Goal: Task Accomplishment & Management: Manage account settings

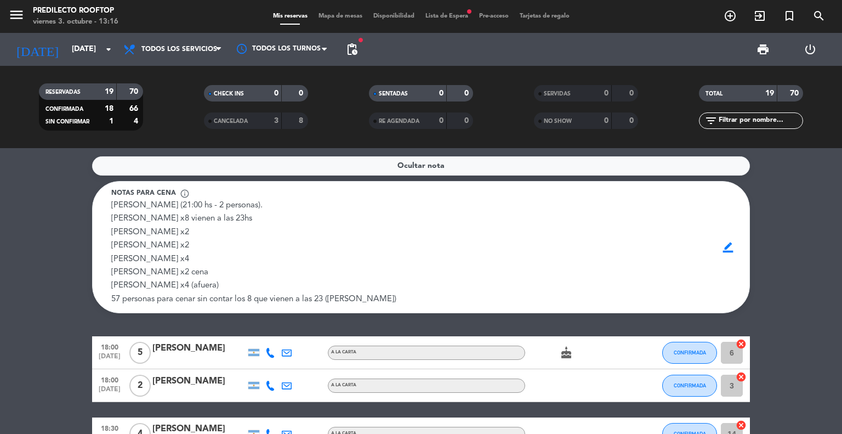
click at [442, 20] on div "Mis reservas Mapa de mesas Disponibilidad Lista de Espera fiber_manual_record P…" at bounding box center [422, 17] width 308 height 10
click at [451, 15] on span "Lista de Espera fiber_manual_record" at bounding box center [447, 16] width 54 height 6
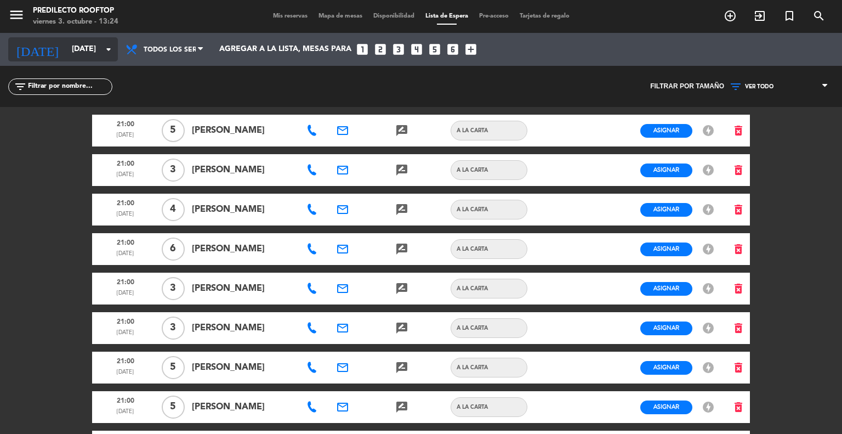
click at [77, 43] on input "[DATE]" at bounding box center [118, 49] width 104 height 20
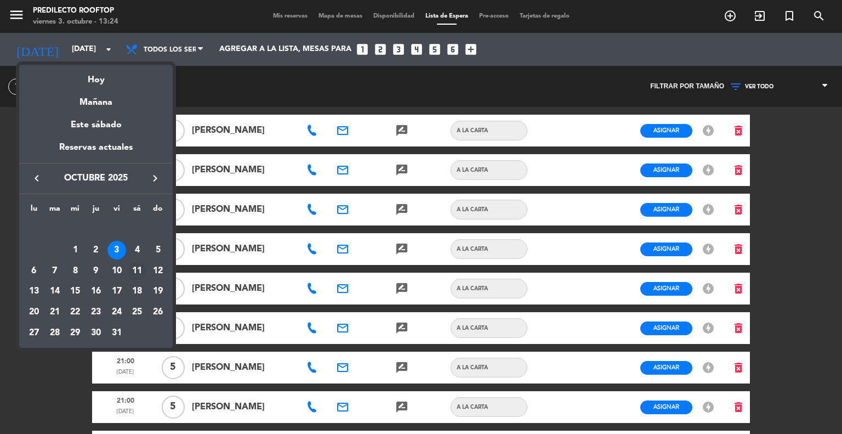
click at [134, 269] on div "11" at bounding box center [137, 271] width 19 height 19
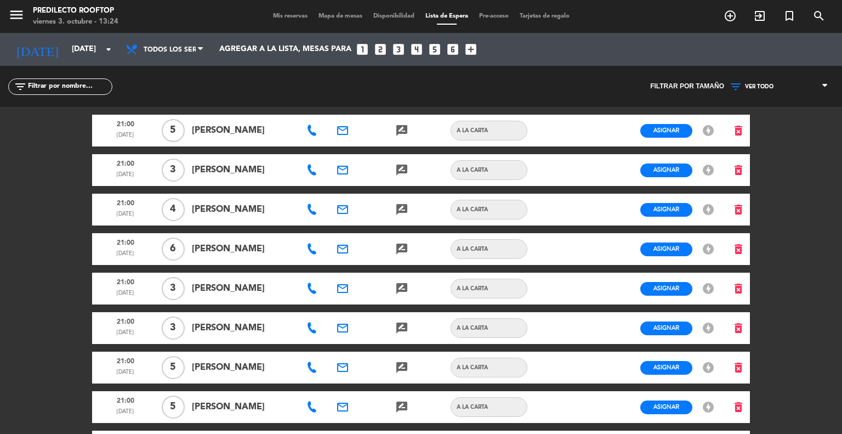
type input "[DATE]"
click at [293, 17] on span "Mis reservas" at bounding box center [291, 16] width 46 height 6
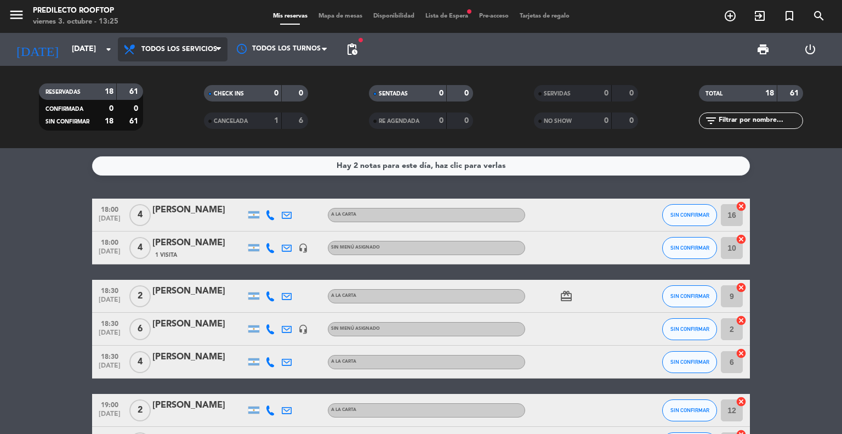
click at [180, 59] on span "Todos los servicios" at bounding box center [173, 49] width 110 height 24
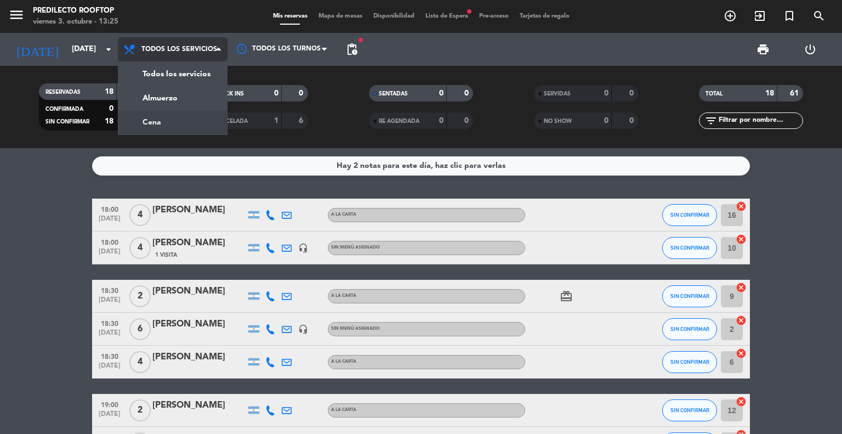
click at [160, 113] on div "menu Predilecto Rooftop [DATE] 3. octubre - 13:25 Mis reservas Mapa de mesas Di…" at bounding box center [421, 74] width 842 height 148
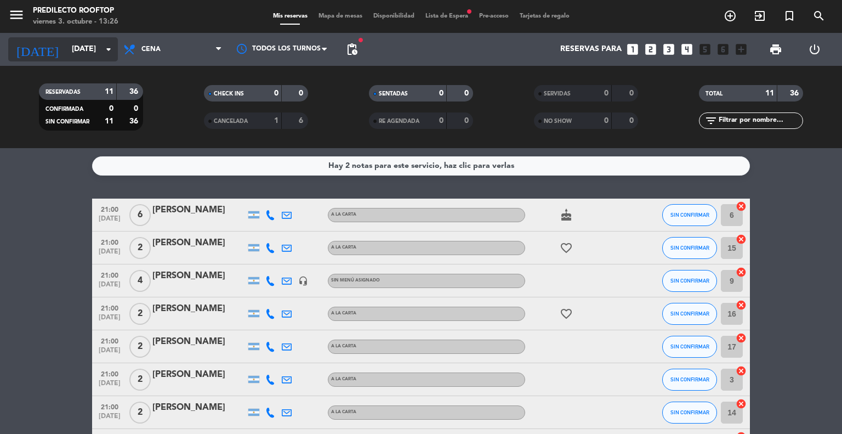
click at [113, 57] on input "[DATE]" at bounding box center [118, 49] width 104 height 20
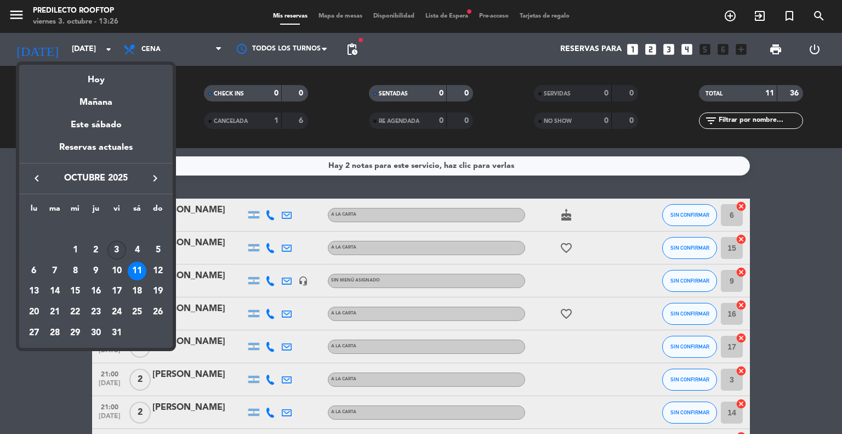
click at [117, 253] on div "3" at bounding box center [116, 250] width 19 height 19
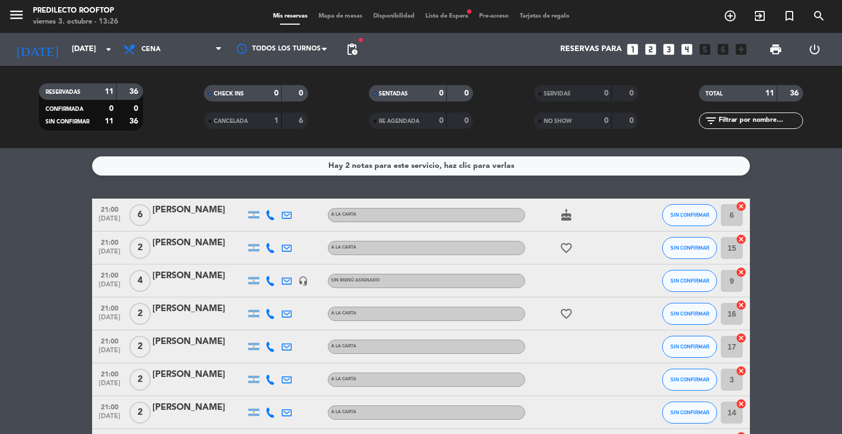
type input "[DATE]"
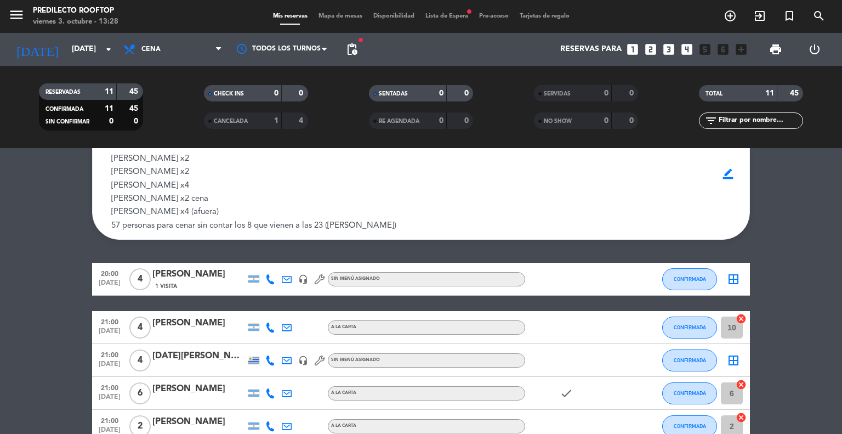
scroll to position [55, 0]
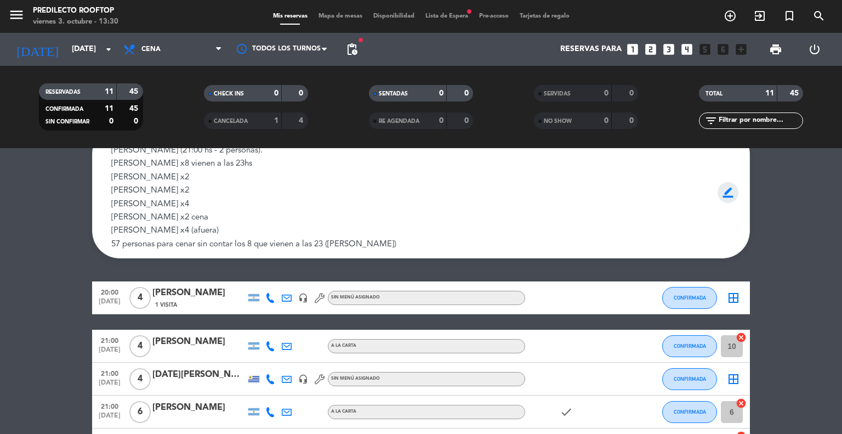
click at [730, 192] on span "border_color" at bounding box center [728, 192] width 21 height 21
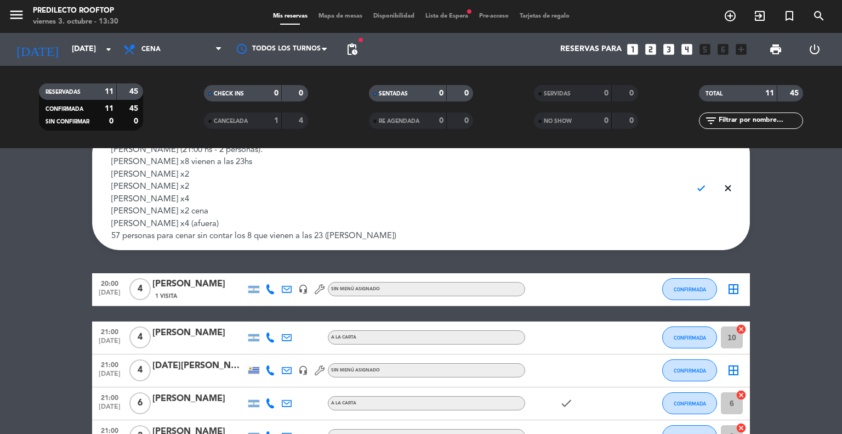
click at [202, 218] on textarea "[PERSON_NAME] (21:00 hs - 2 personas). [PERSON_NAME] x8 vienen a las 23hs [PERS…" at bounding box center [397, 193] width 572 height 99
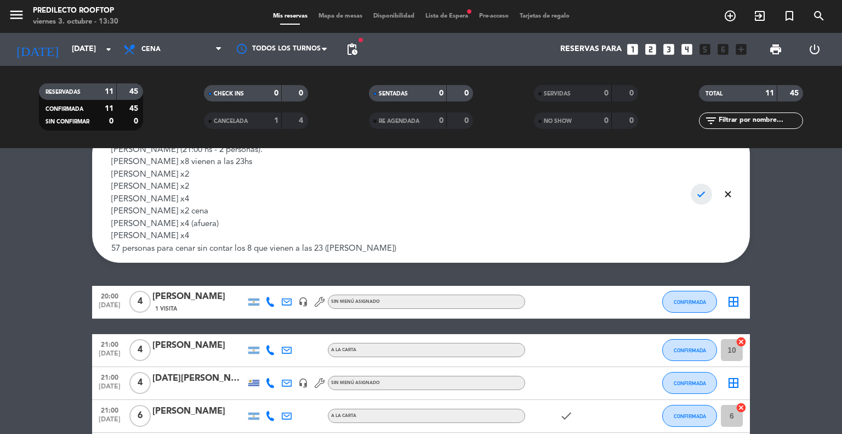
type textarea "[PERSON_NAME] (21:00 hs - 2 personas). [PERSON_NAME] x8 vienen a las 23hs [PERS…"
click at [700, 197] on span "check" at bounding box center [701, 194] width 21 height 21
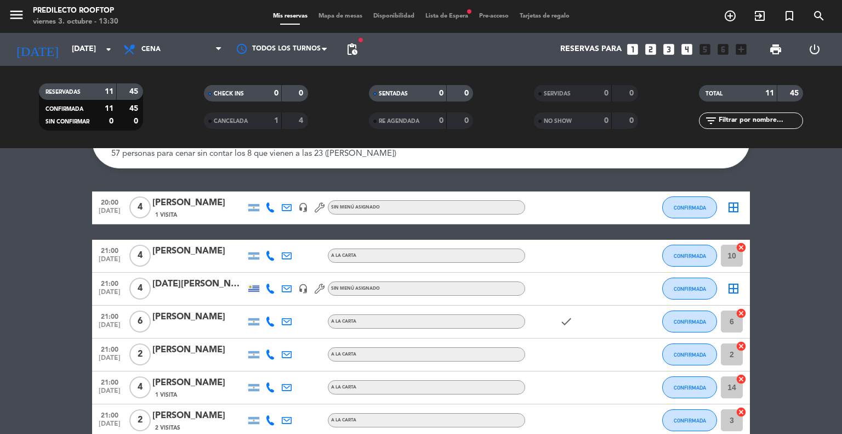
scroll to position [89, 0]
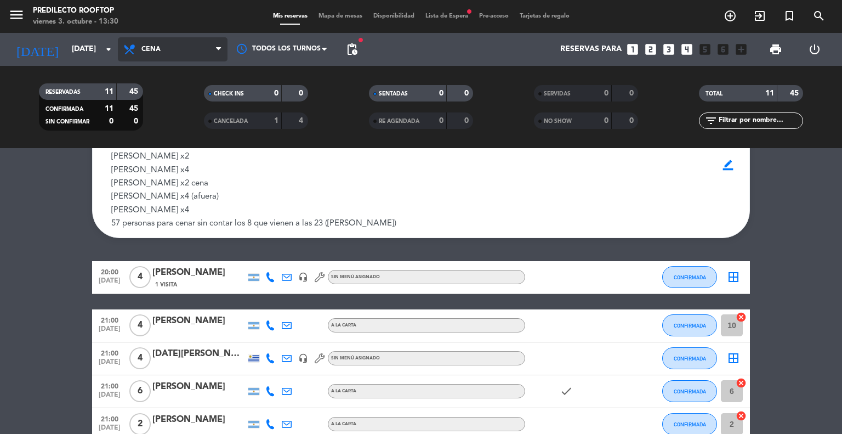
click at [214, 48] on span "Cena" at bounding box center [173, 49] width 110 height 24
click at [214, 105] on div "menu Predilecto Rooftop [DATE] 3. octubre - 13:30 Mis reservas Mapa de mesas Di…" at bounding box center [421, 74] width 842 height 148
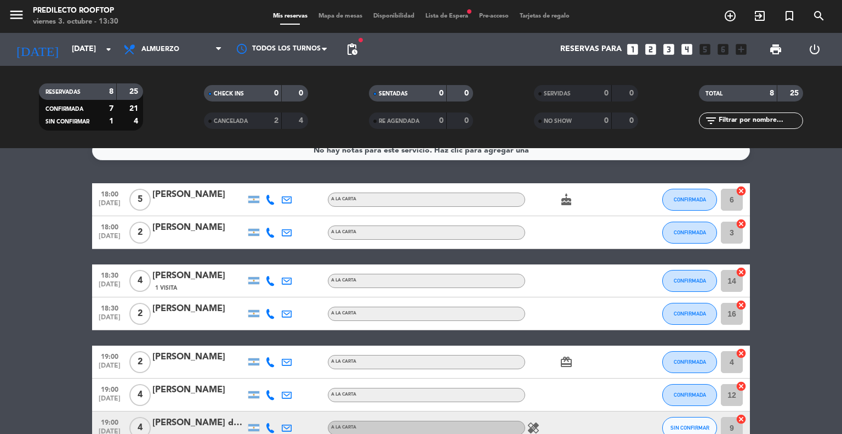
scroll to position [0, 0]
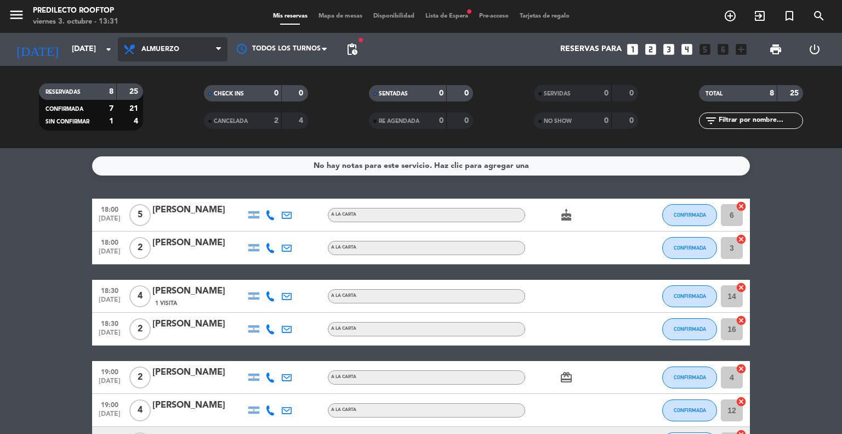
click at [192, 56] on span "Almuerzo" at bounding box center [173, 49] width 110 height 24
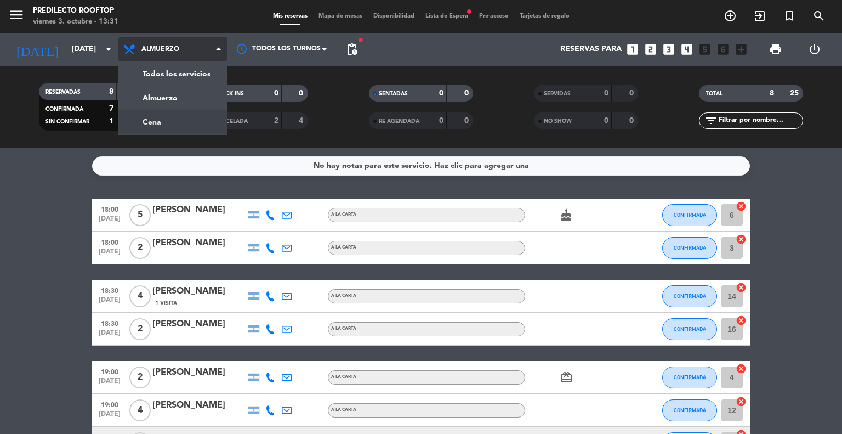
click at [187, 117] on div "menu Predilecto Rooftop [DATE] 3. octubre - 13:31 Mis reservas Mapa de mesas Di…" at bounding box center [421, 74] width 842 height 148
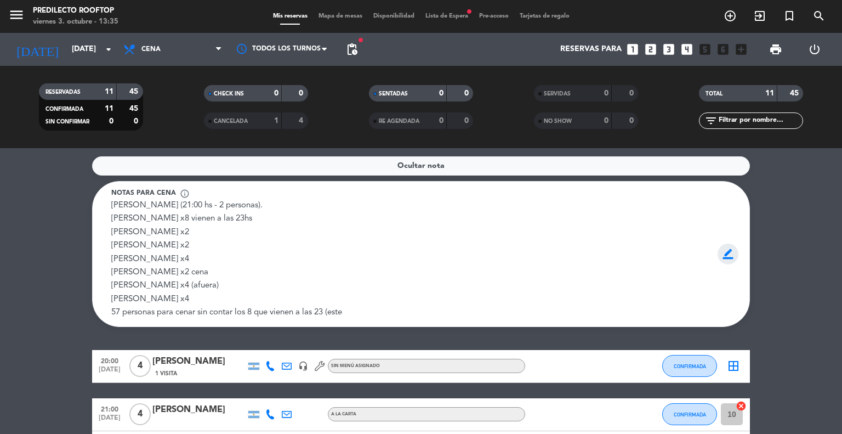
click at [729, 258] on span "border_color" at bounding box center [728, 253] width 21 height 21
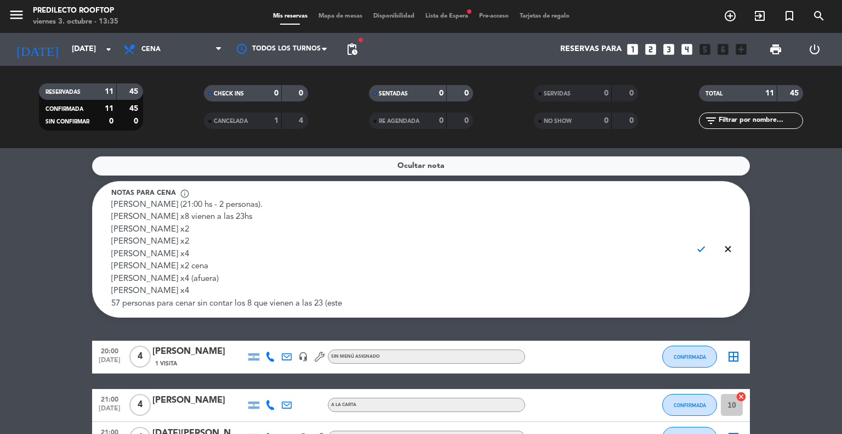
click at [204, 294] on textarea "[PERSON_NAME] (21:00 hs - 2 personas). [PERSON_NAME] x8 vienen a las 23hs [PERS…" at bounding box center [397, 254] width 572 height 111
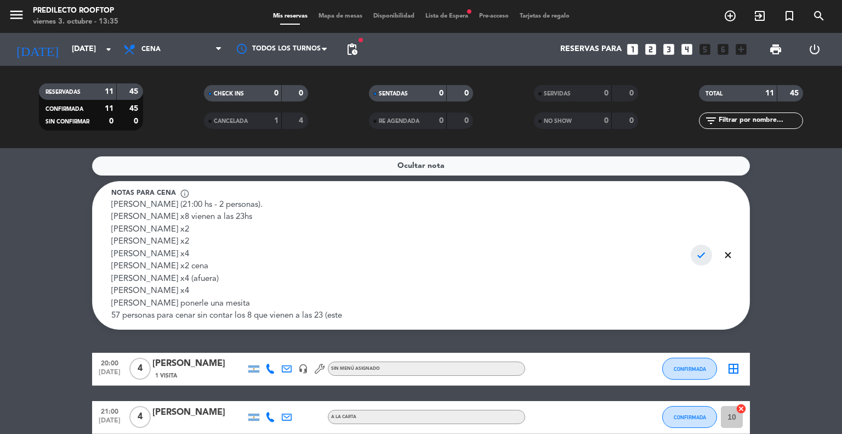
type textarea "[PERSON_NAME] (21:00 hs - 2 personas). [PERSON_NAME] x8 vienen a las 23hs [PERS…"
click at [700, 254] on span "check" at bounding box center [701, 255] width 21 height 21
